Goal: Information Seeking & Learning: Learn about a topic

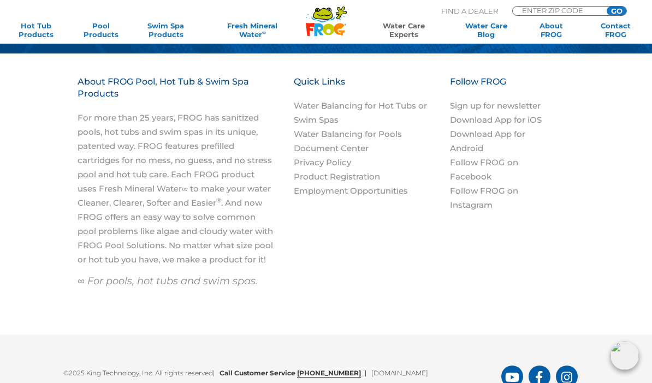
scroll to position [1527, 0]
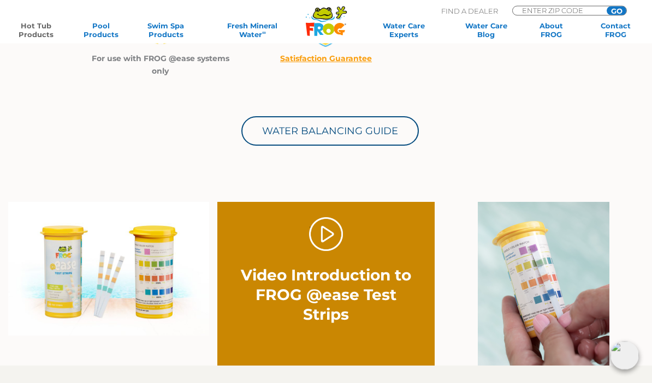
scroll to position [561, 0]
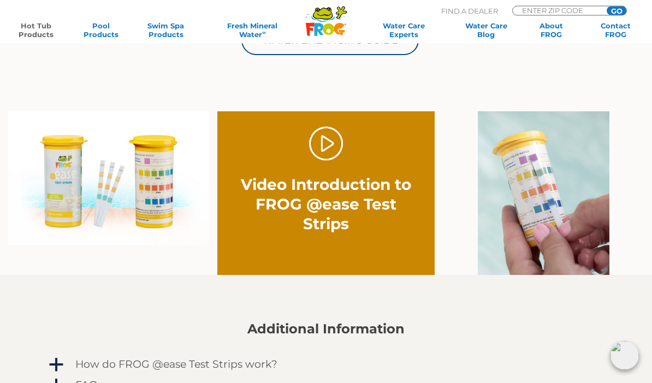
click at [545, 194] on img at bounding box center [543, 194] width 132 height 164
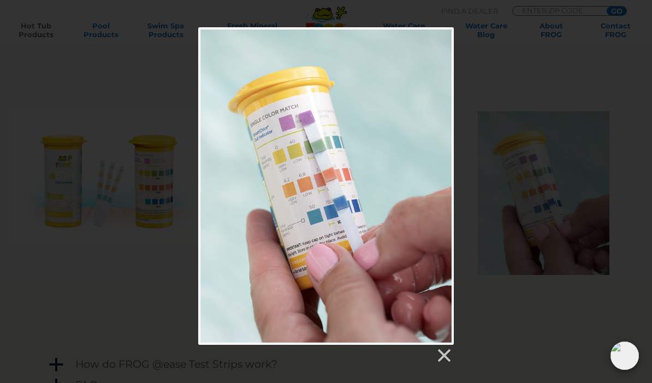
click at [547, 85] on div at bounding box center [326, 195] width 652 height 337
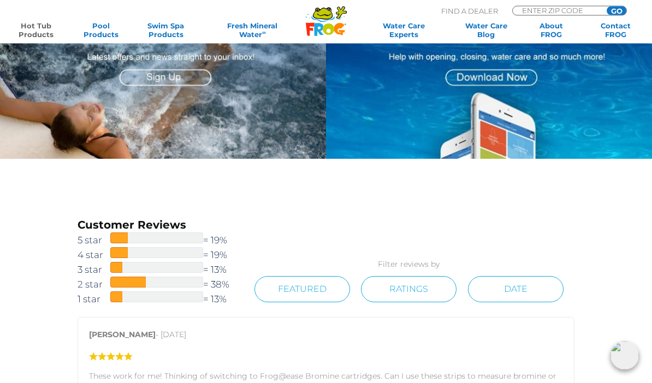
scroll to position [909, 0]
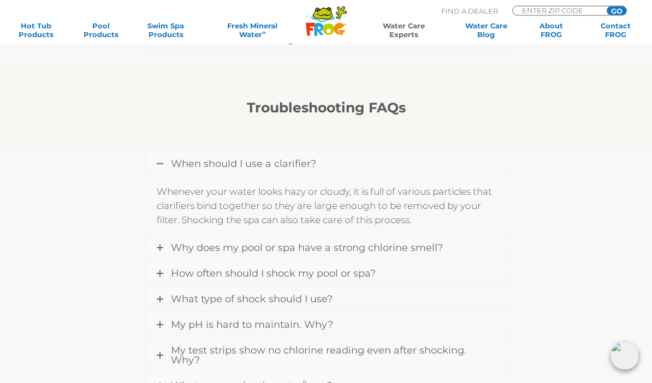
scroll to position [773, 0]
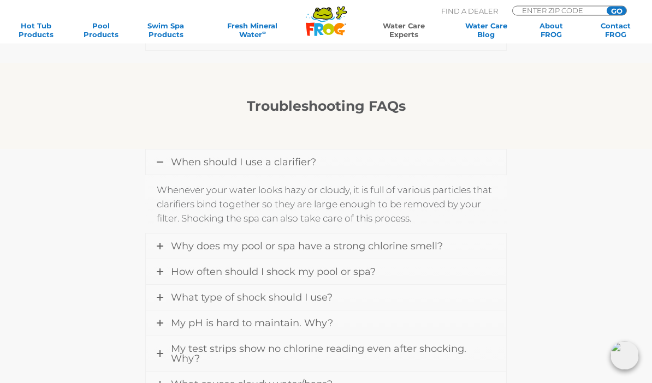
click at [160, 242] on link "Why does my pool or spa have a strong chlorine smell?" at bounding box center [326, 246] width 360 height 25
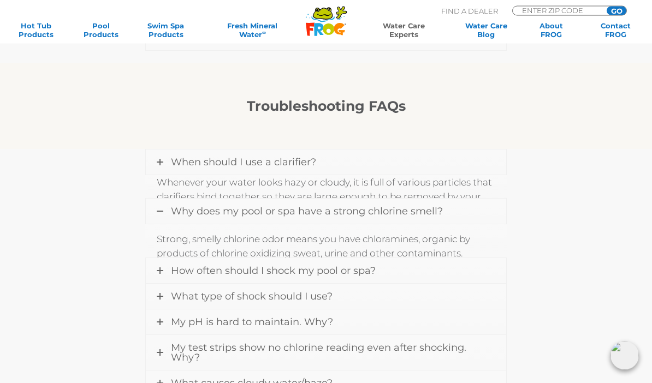
scroll to position [775, 0]
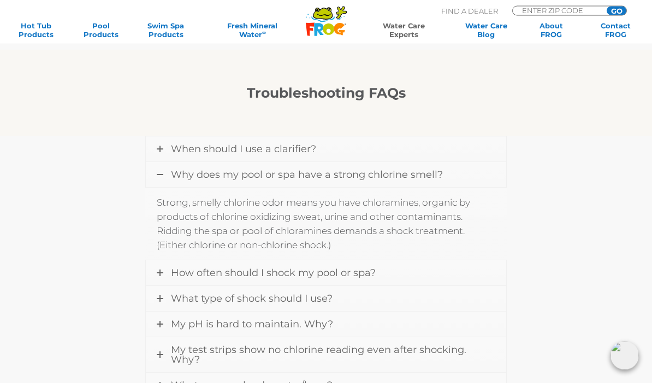
click at [153, 269] on link "How often should I shock my pool or spa?" at bounding box center [326, 273] width 360 height 25
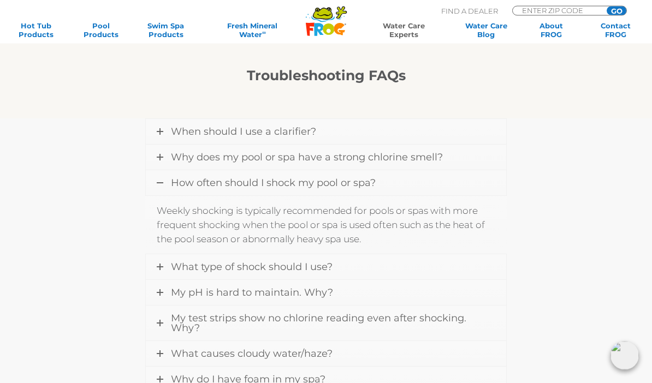
click at [157, 264] on icon at bounding box center [160, 267] width 7 height 7
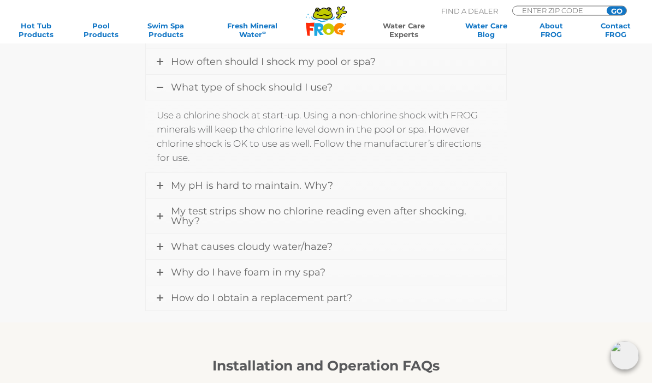
scroll to position [927, 0]
click at [158, 182] on icon at bounding box center [160, 185] width 7 height 7
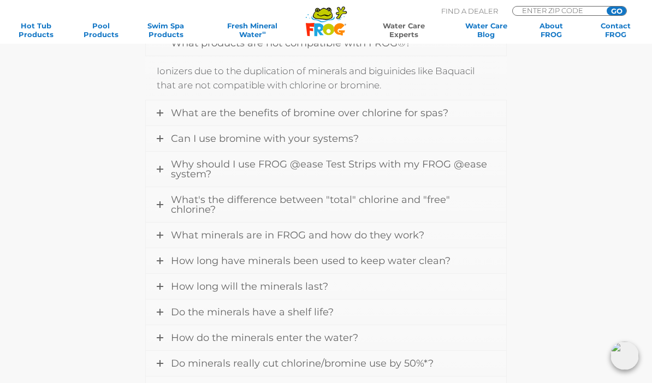
scroll to position [346, 0]
